Goal: Information Seeking & Learning: Learn about a topic

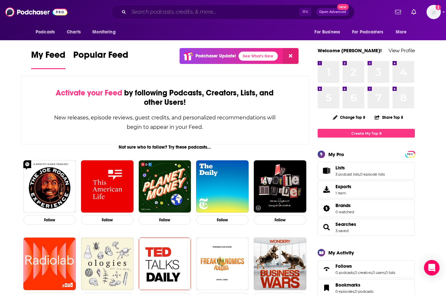
click at [212, 9] on input "Search podcasts, credits, & more..." at bounding box center [214, 12] width 171 height 10
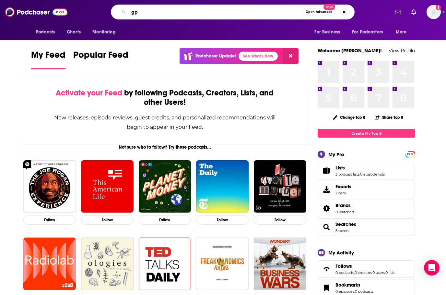
type input "g"
type input "good for you"
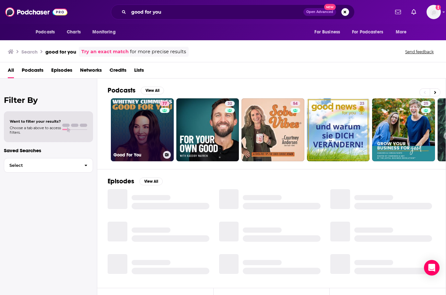
click at [132, 137] on link "77 Good For You" at bounding box center [142, 129] width 63 height 63
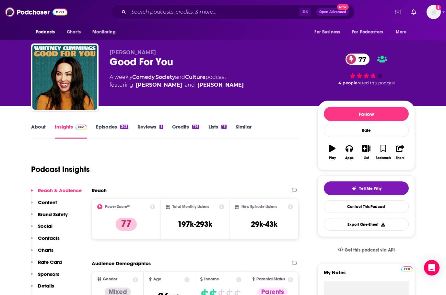
click at [113, 129] on link "Episodes 343" at bounding box center [112, 131] width 32 height 15
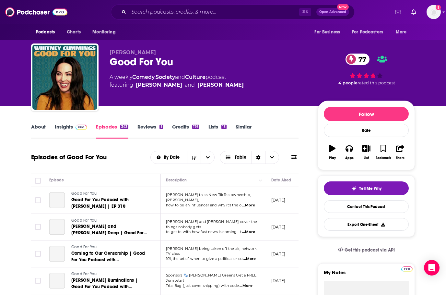
scroll to position [11, 0]
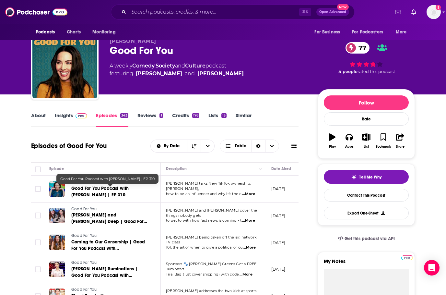
click at [122, 191] on link "Good For You Podcast with [PERSON_NAME] | EP 310" at bounding box center [110, 191] width 78 height 13
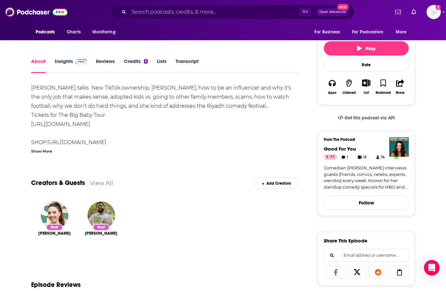
scroll to position [87, 0]
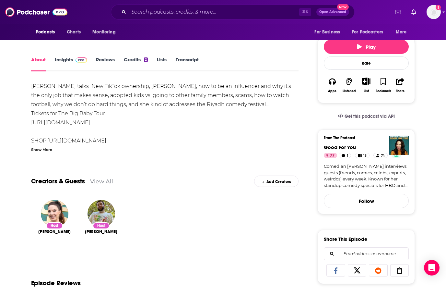
click at [108, 179] on link "View All" at bounding box center [101, 181] width 23 height 7
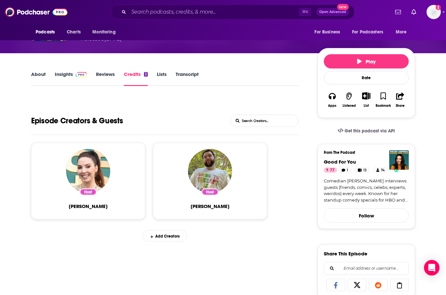
scroll to position [71, 0]
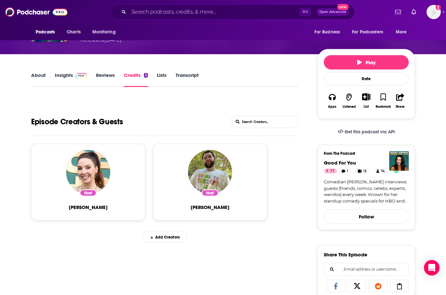
drag, startPoint x: 163, startPoint y: 71, endPoint x: 163, endPoint y: 76, distance: 4.9
click at [163, 71] on div "About Insights Reviews Credits 2 Lists Transcript Episode Creators & Guests Lis…" at bounding box center [223, 298] width 384 height 489
click at [113, 82] on link "Reviews" at bounding box center [105, 79] width 19 height 15
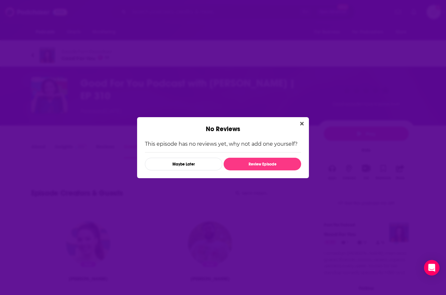
click at [309, 123] on div "No Reviews This episode has no reviews yet, why not add one yourself? Maybe Lat…" at bounding box center [223, 147] width 446 height 295
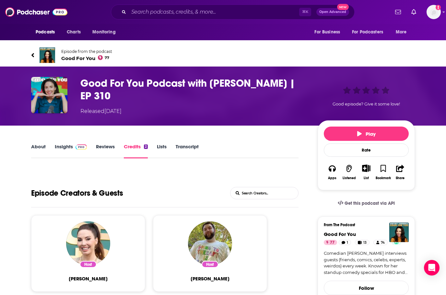
click at [39, 147] on link "About" at bounding box center [38, 150] width 15 height 15
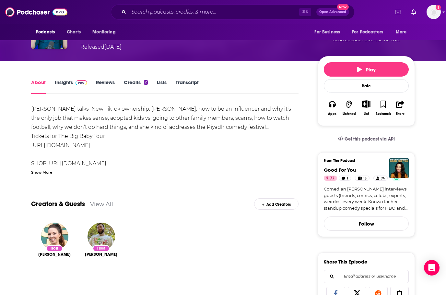
scroll to position [68, 0]
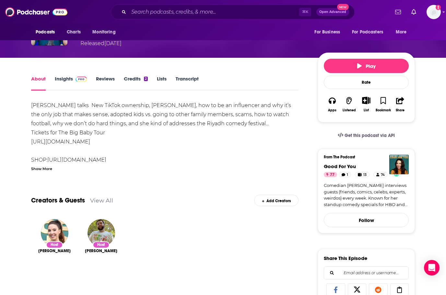
click at [83, 161] on link "[URL][DOMAIN_NAME]" at bounding box center [76, 160] width 59 height 6
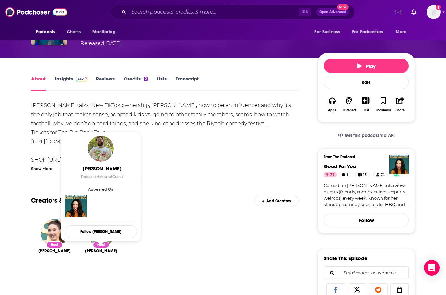
click at [104, 253] on span "[PERSON_NAME]" at bounding box center [101, 250] width 32 height 5
